Goal: Information Seeking & Learning: Learn about a topic

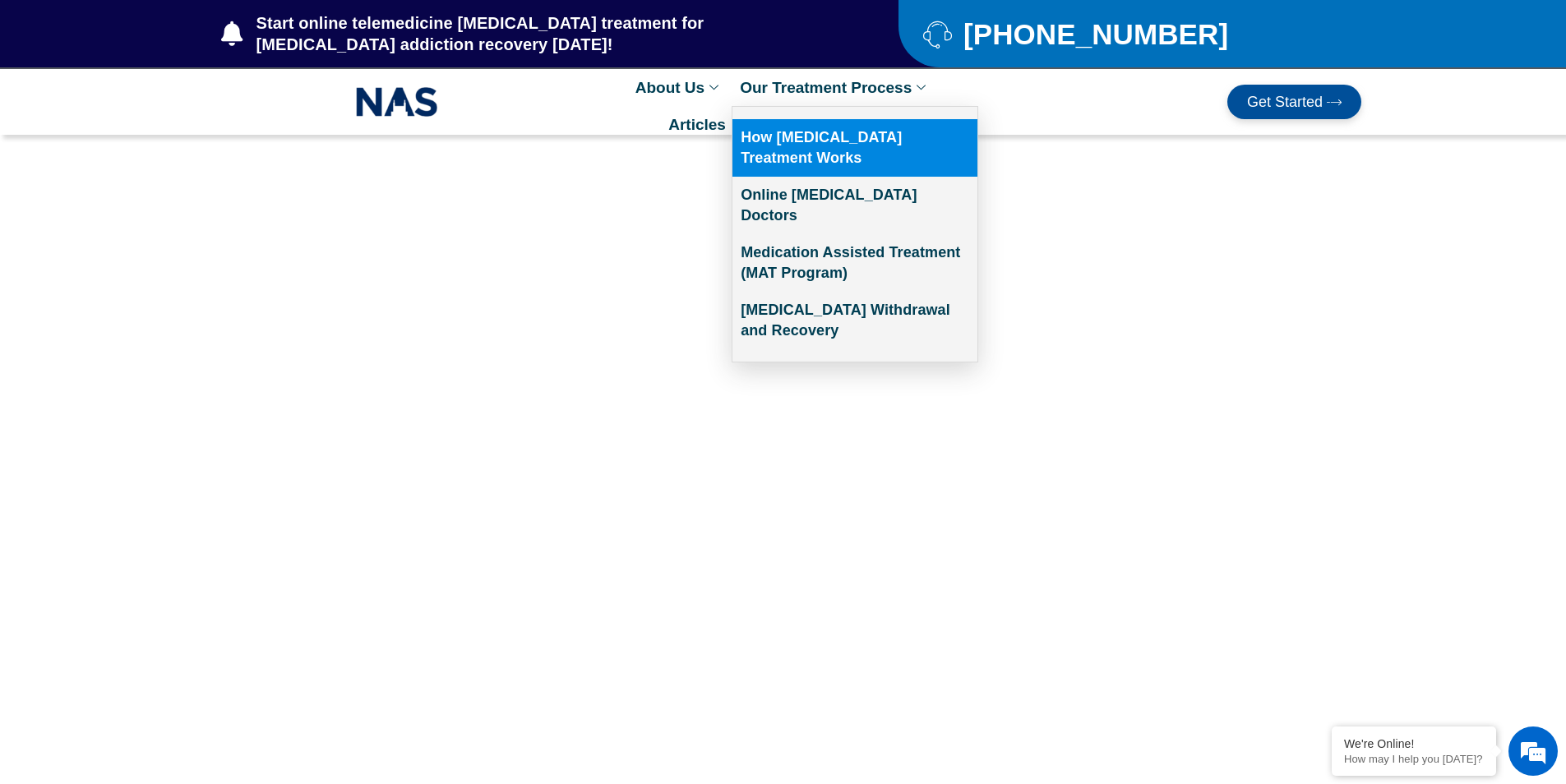
click at [886, 138] on link "How [MEDICAL_DATA] Treatment Works" at bounding box center [854, 147] width 245 height 58
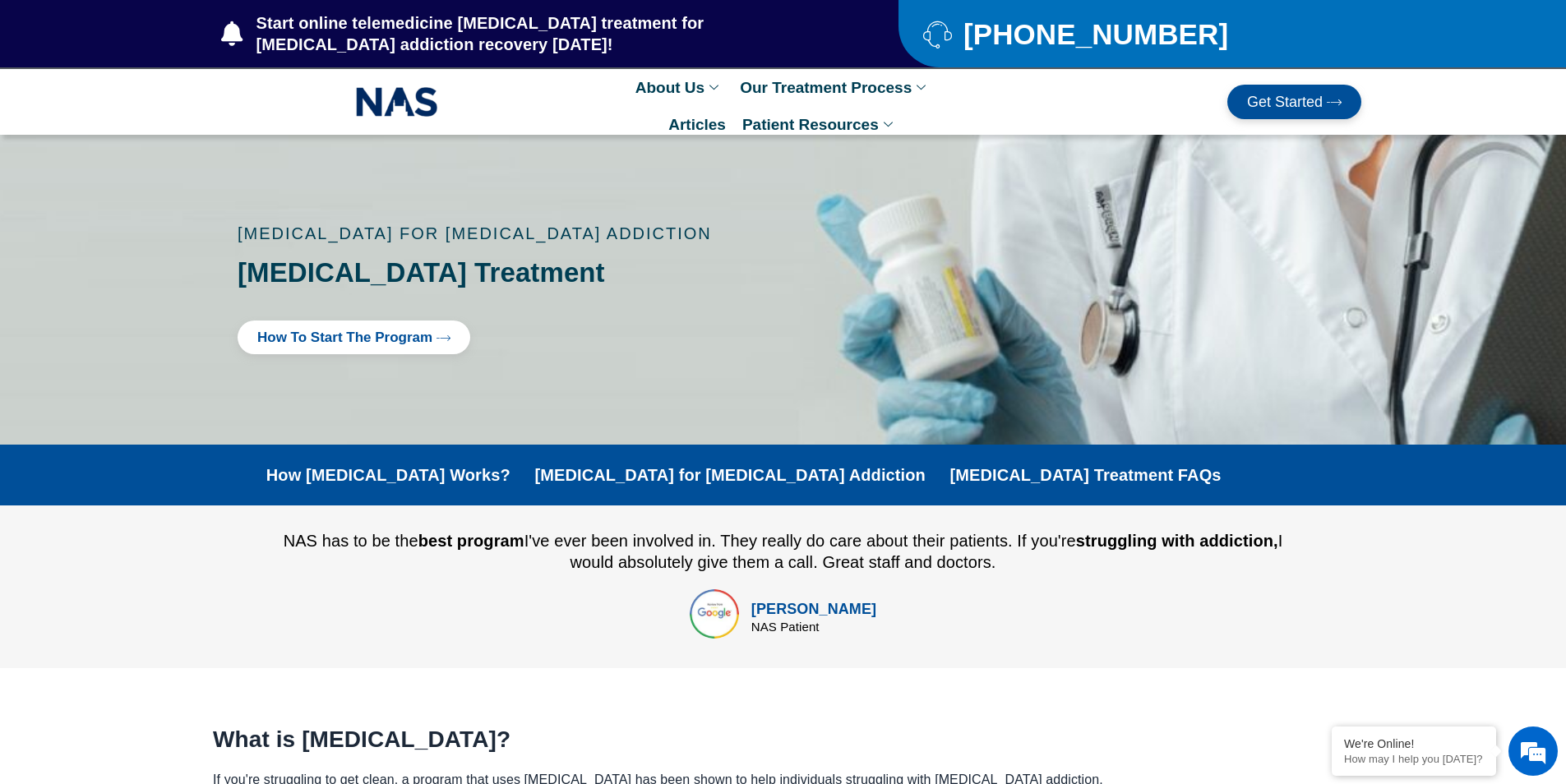
click at [971, 142] on div at bounding box center [783, 289] width 1566 height 309
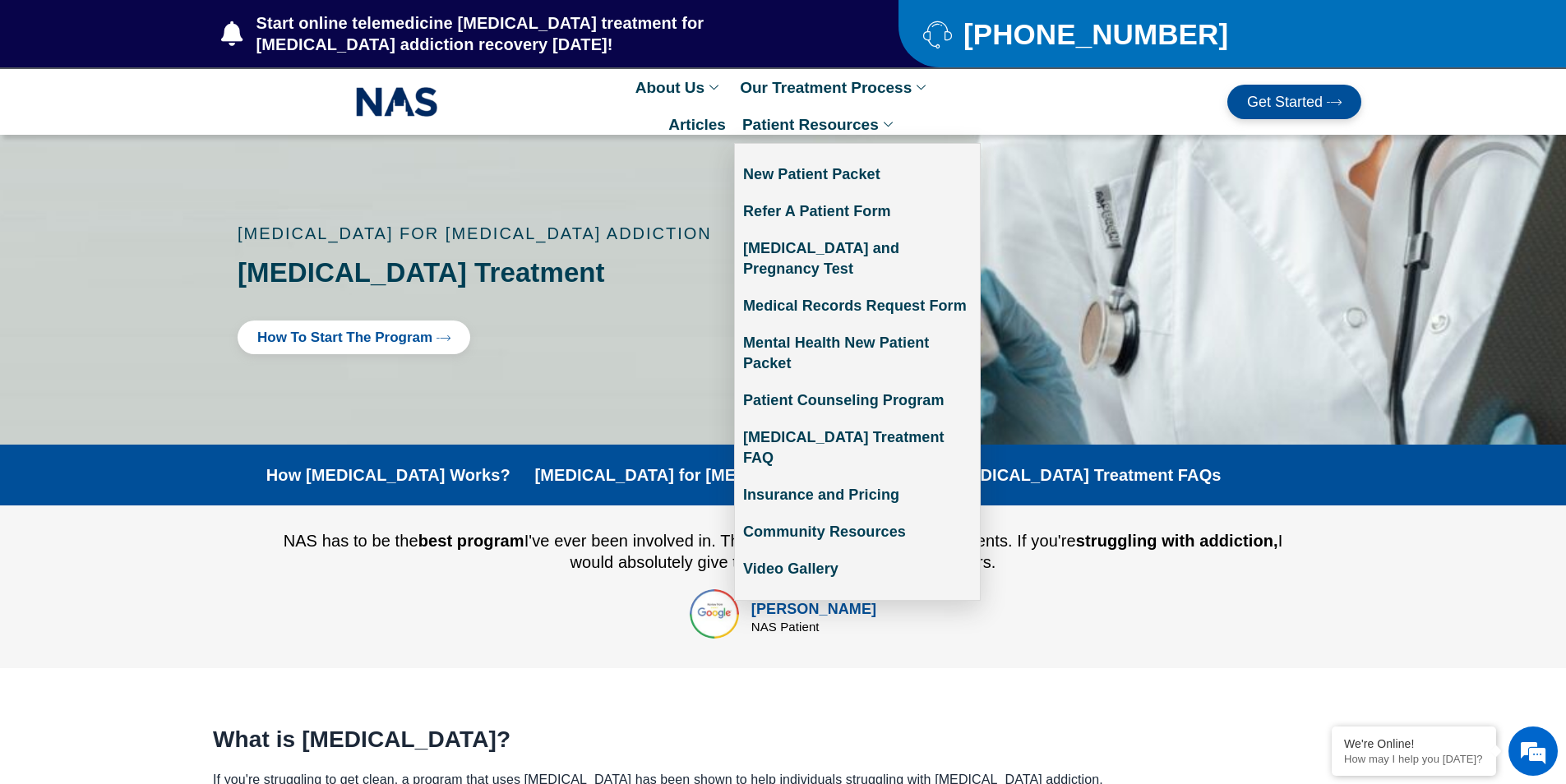
click at [762, 126] on link "Patient Resources" at bounding box center [820, 125] width 172 height 37
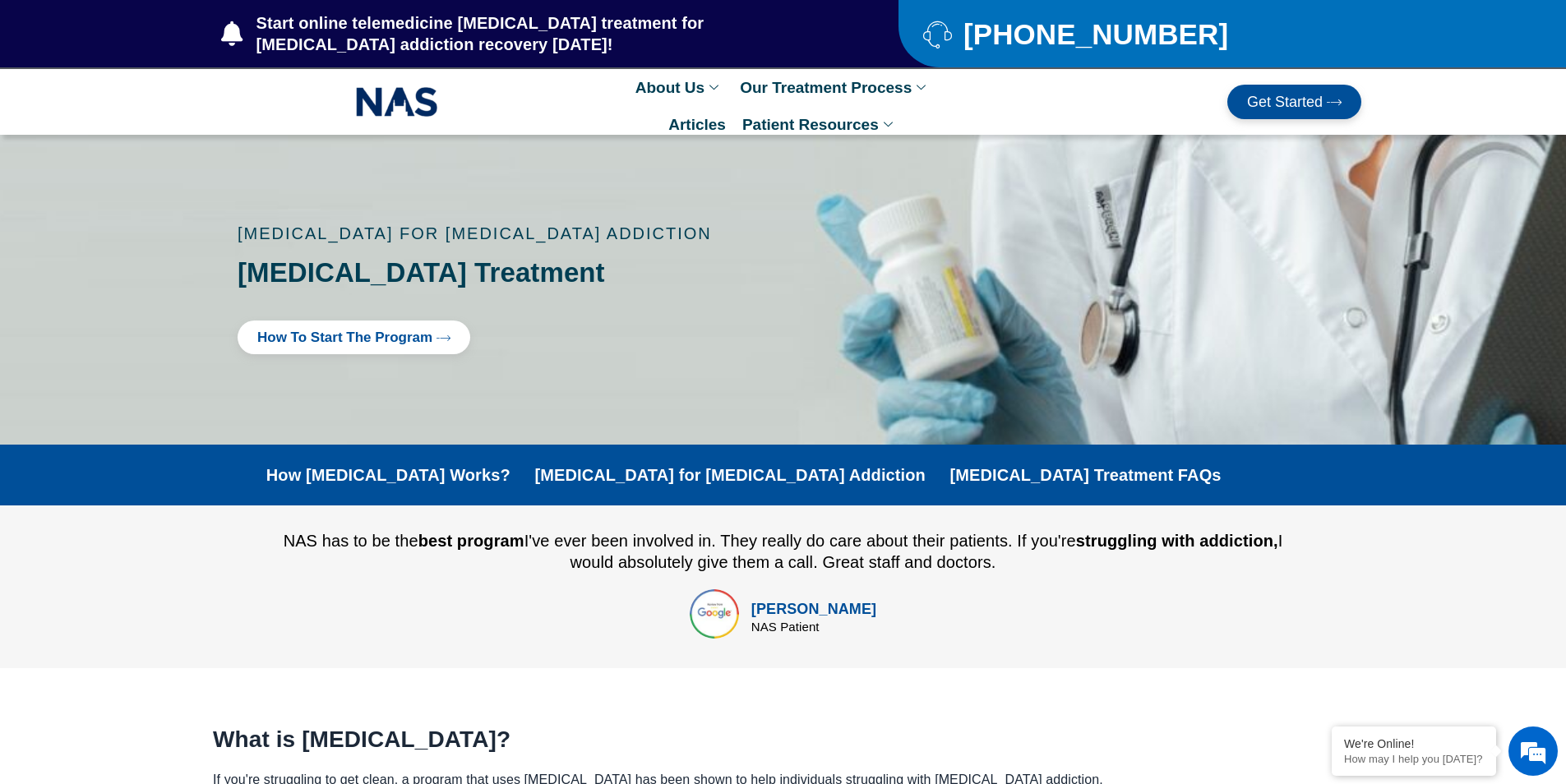
click at [721, 123] on link "Articles" at bounding box center [696, 125] width 74 height 37
